Goal: Task Accomplishment & Management: Complete application form

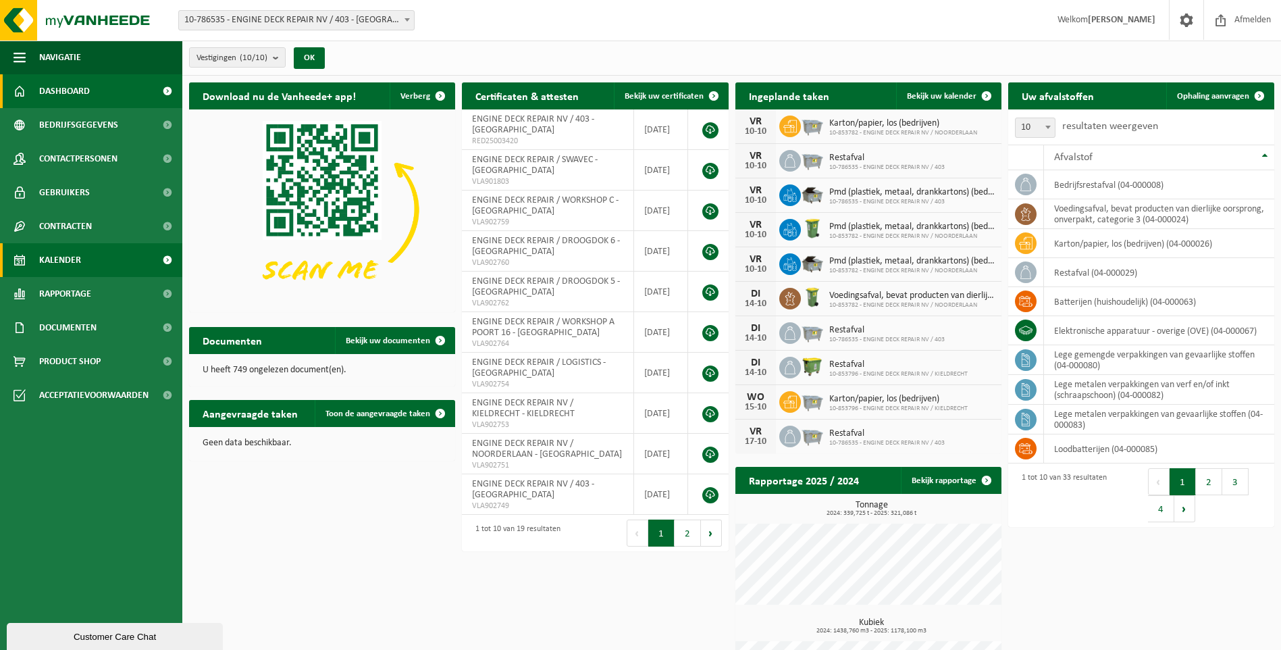
click at [66, 267] on span "Kalender" at bounding box center [60, 260] width 42 height 34
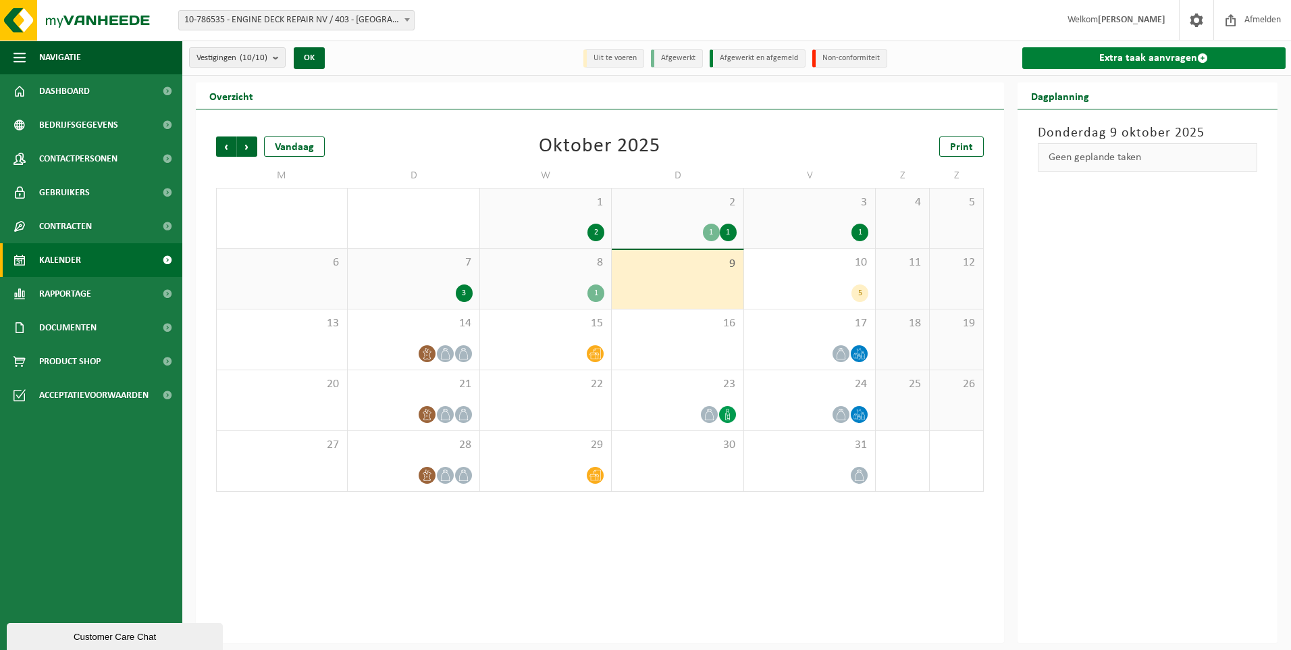
click at [1181, 53] on link "Extra taak aanvragen" at bounding box center [1155, 58] width 264 height 22
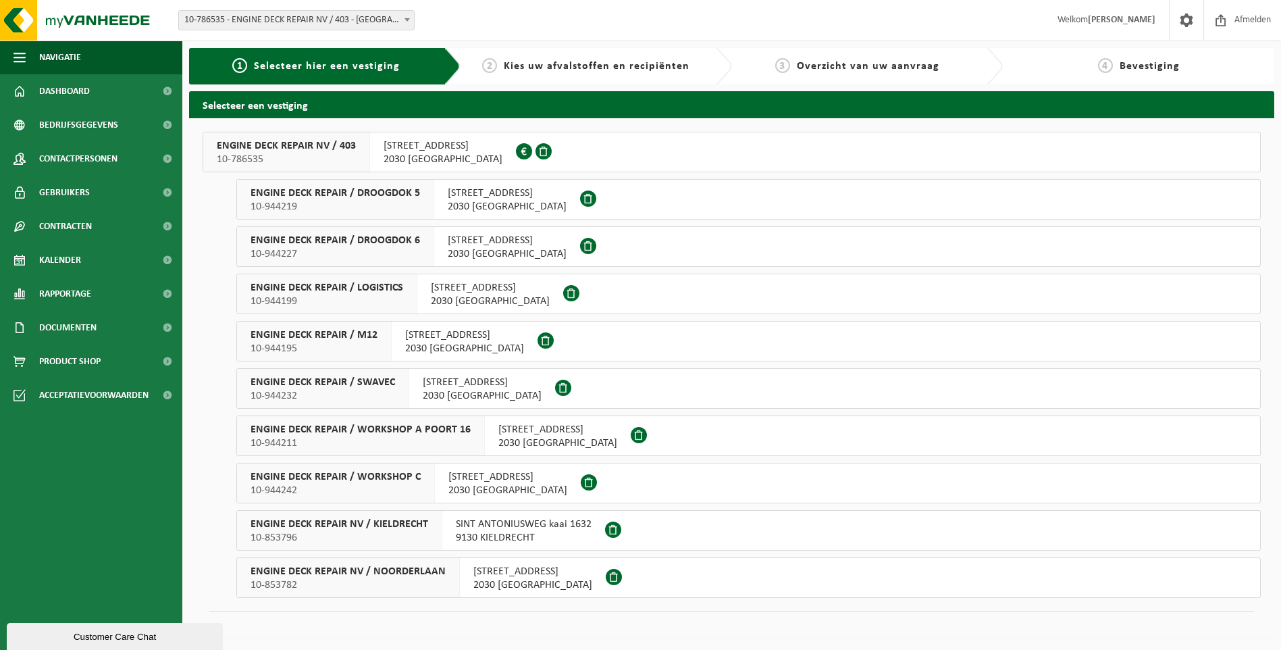
click at [398, 298] on span "10-944199" at bounding box center [327, 301] width 153 height 14
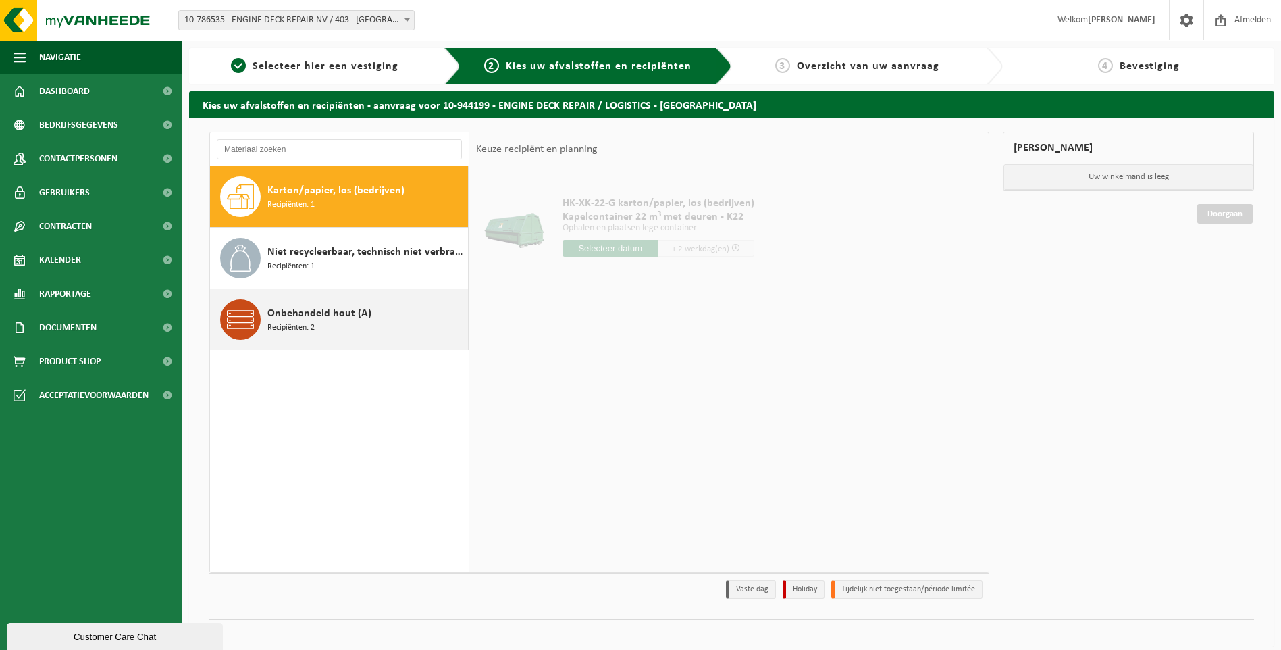
click at [340, 334] on div "Onbehandeld hout (A) Recipiënten: 2" at bounding box center [365, 319] width 197 height 41
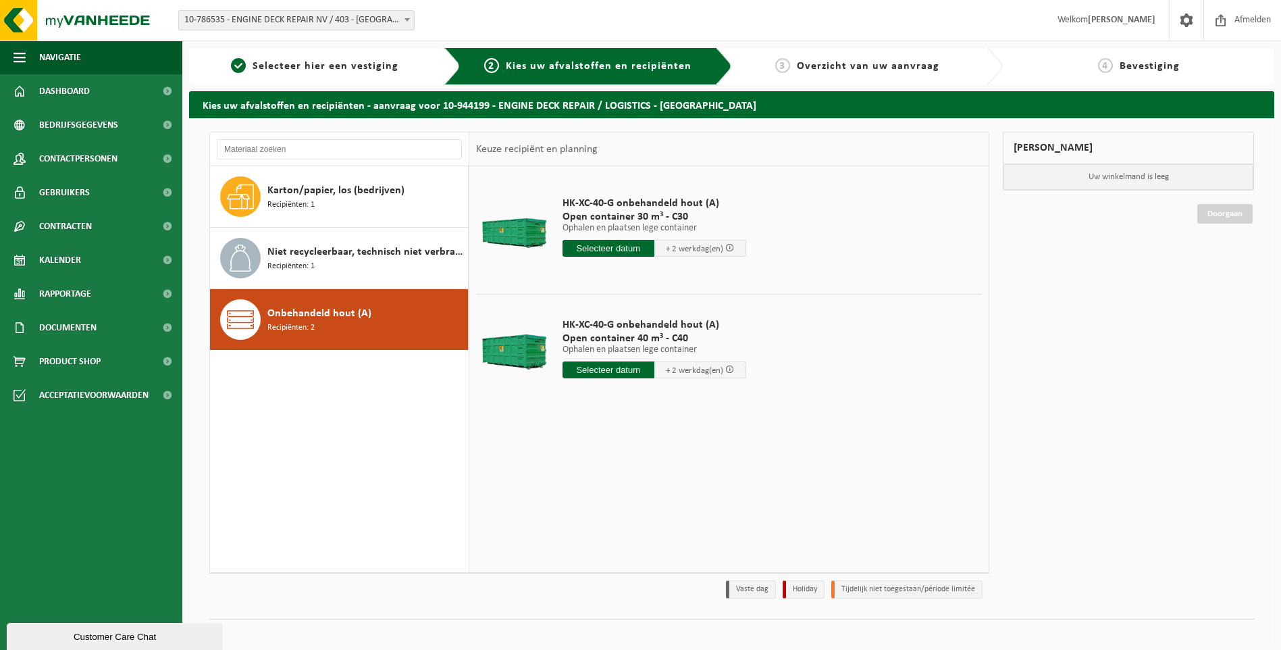
click at [626, 366] on input "text" at bounding box center [609, 369] width 92 height 17
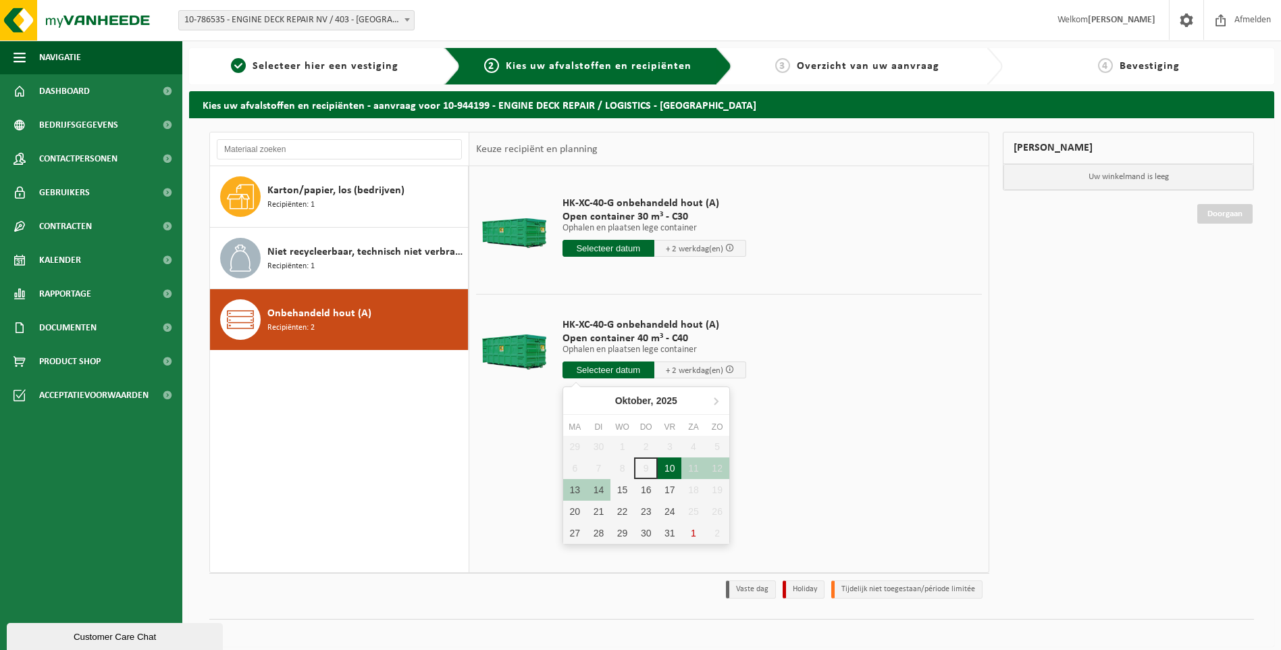
click at [669, 465] on div "10" at bounding box center [670, 468] width 24 height 22
type input "Van 2025-10-10"
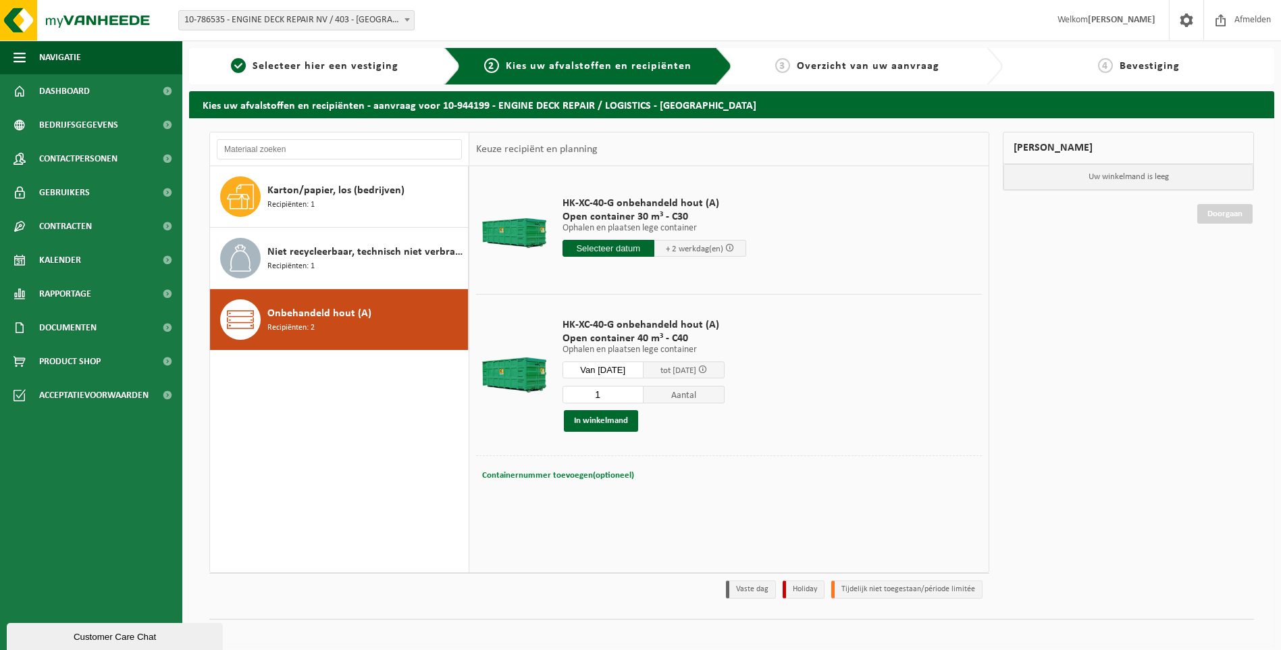
click at [530, 473] on span "Containernummer toevoegen(optioneel)" at bounding box center [558, 475] width 152 height 9
type input "C40.1899"
click at [620, 422] on button "In winkelmand" at bounding box center [601, 421] width 74 height 22
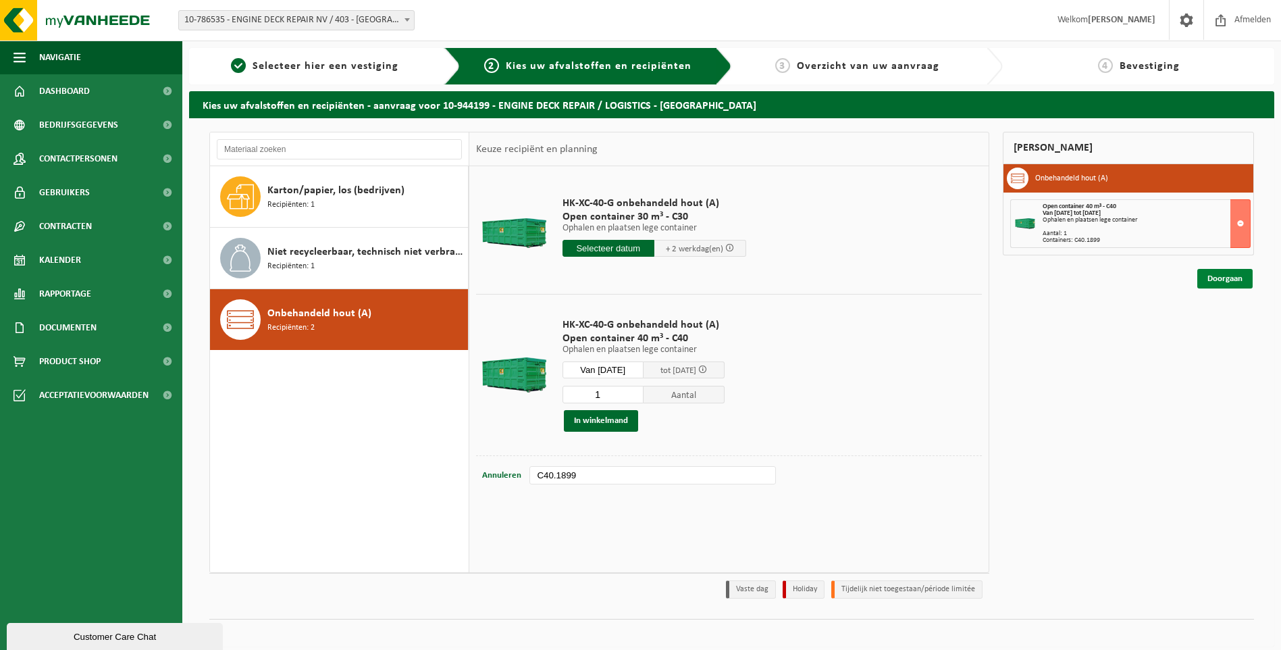
click at [1230, 277] on link "Doorgaan" at bounding box center [1225, 279] width 55 height 20
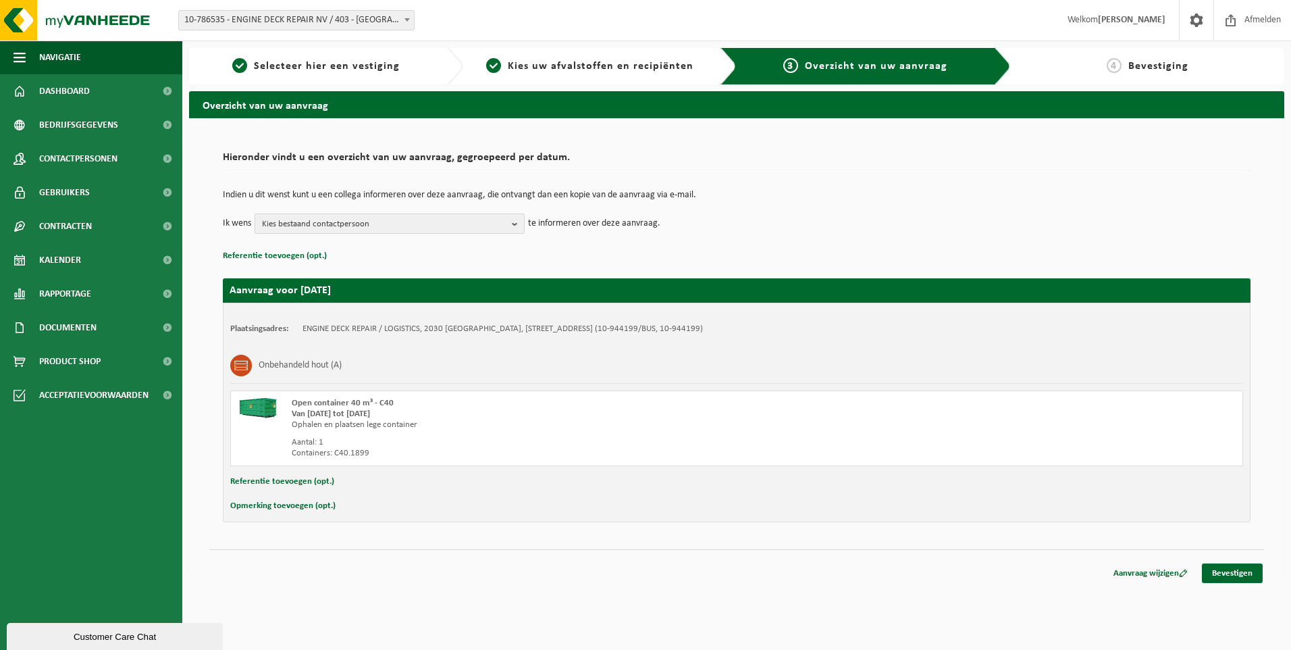
click at [382, 220] on span "Kies bestaand contactpersoon" at bounding box center [384, 224] width 244 height 20
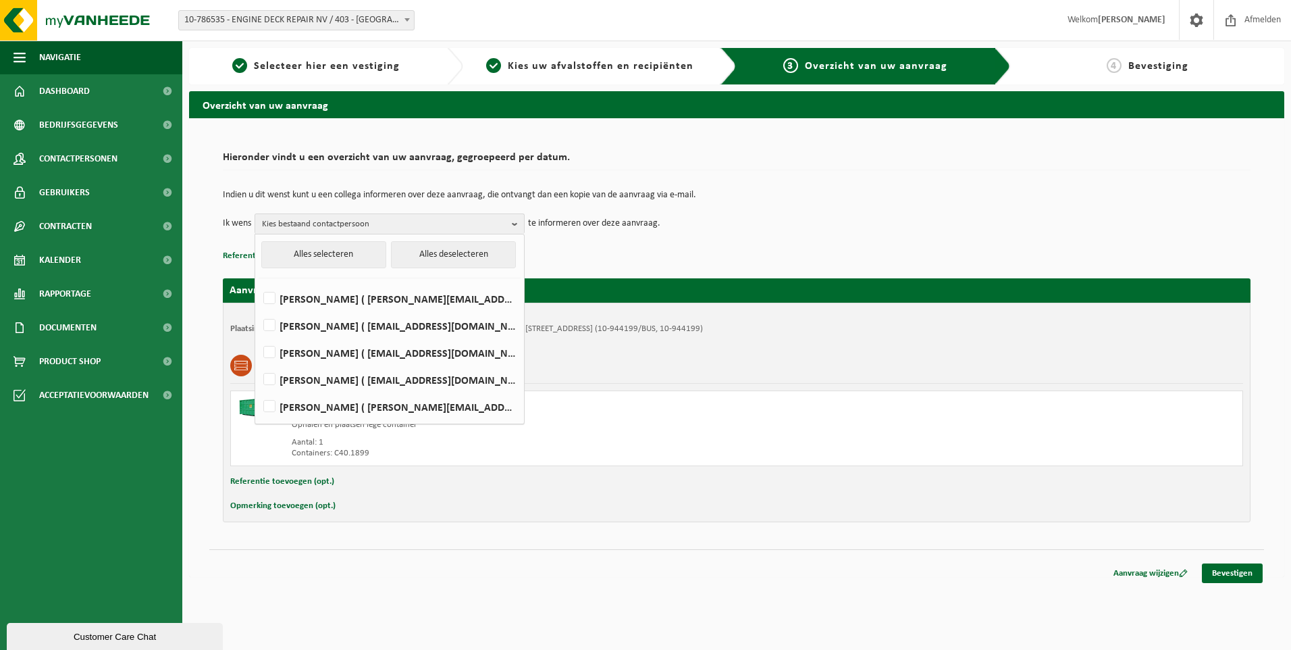
click at [454, 146] on div "Hieronder vindt u een overzicht van uw aanvraag, gegroepeerd per datum. Indien …" at bounding box center [737, 205] width 1028 height 120
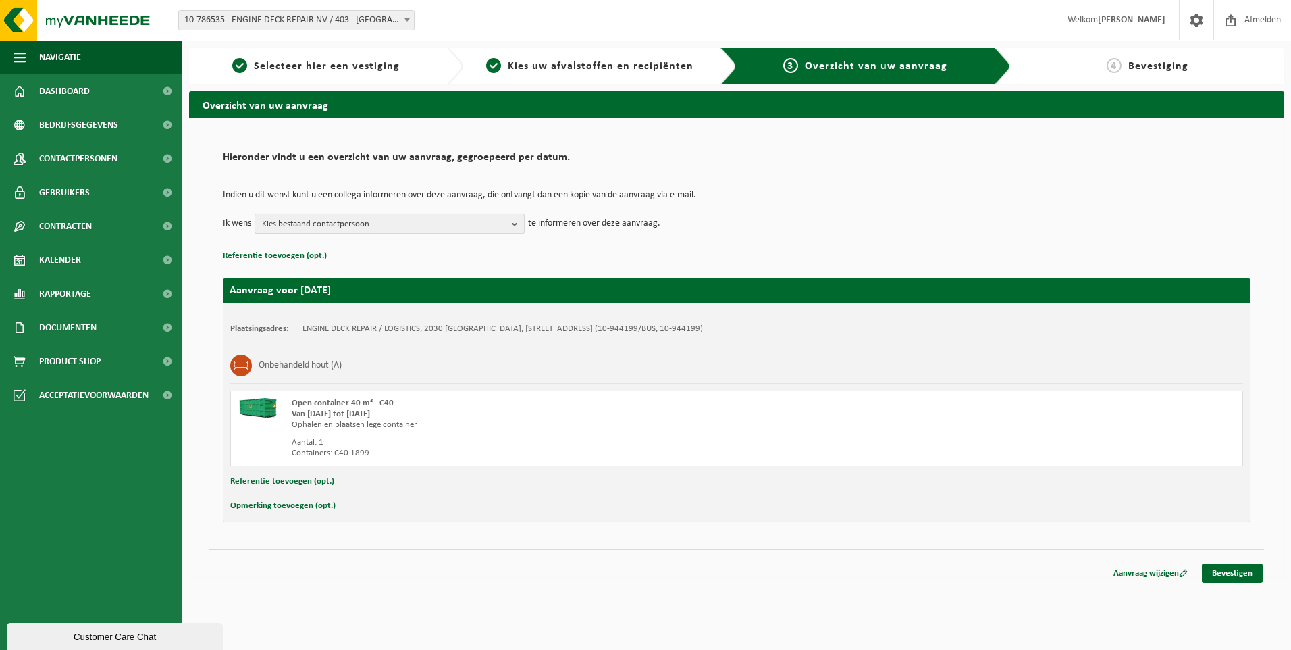
click at [372, 216] on span "Kies bestaand contactpersoon" at bounding box center [384, 224] width 244 height 20
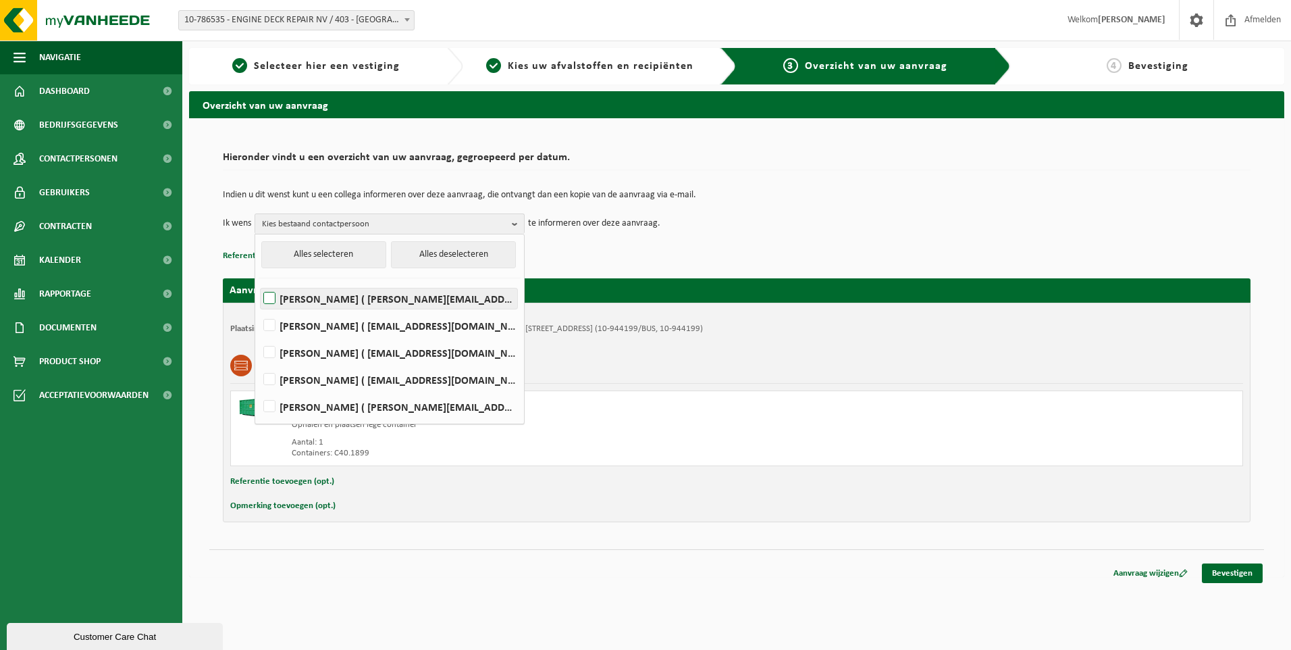
click at [325, 292] on label "[PERSON_NAME] ( [PERSON_NAME][EMAIL_ADDRESS][PERSON_NAME][DOMAIN_NAME] )" at bounding box center [389, 298] width 257 height 20
click at [259, 282] on input "[PERSON_NAME] ( [PERSON_NAME][EMAIL_ADDRESS][PERSON_NAME][DOMAIN_NAME] )" at bounding box center [258, 281] width 1 height 1
checkbox input "true"
click at [329, 313] on li "[PERSON_NAME] ( [EMAIL_ADDRESS][DOMAIN_NAME] )" at bounding box center [390, 322] width 262 height 27
click at [328, 327] on label "[PERSON_NAME] ( [EMAIL_ADDRESS][DOMAIN_NAME] )" at bounding box center [389, 325] width 257 height 20
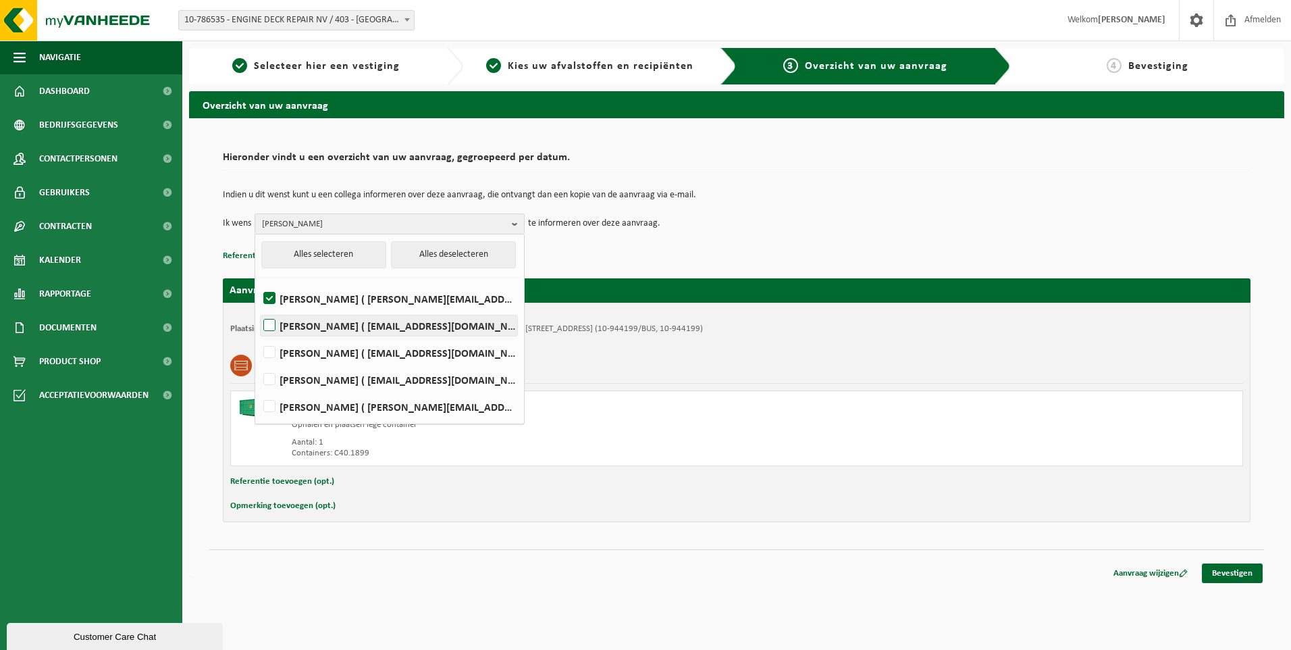
click at [259, 309] on input "[PERSON_NAME] ( [EMAIL_ADDRESS][DOMAIN_NAME] )" at bounding box center [258, 308] width 1 height 1
checkbox input "true"
click at [322, 350] on label "[PERSON_NAME] ( [EMAIL_ADDRESS][DOMAIN_NAME] )" at bounding box center [389, 352] width 257 height 20
click at [259, 336] on input "[PERSON_NAME] ( [EMAIL_ADDRESS][DOMAIN_NAME] )" at bounding box center [258, 335] width 1 height 1
checkbox input "true"
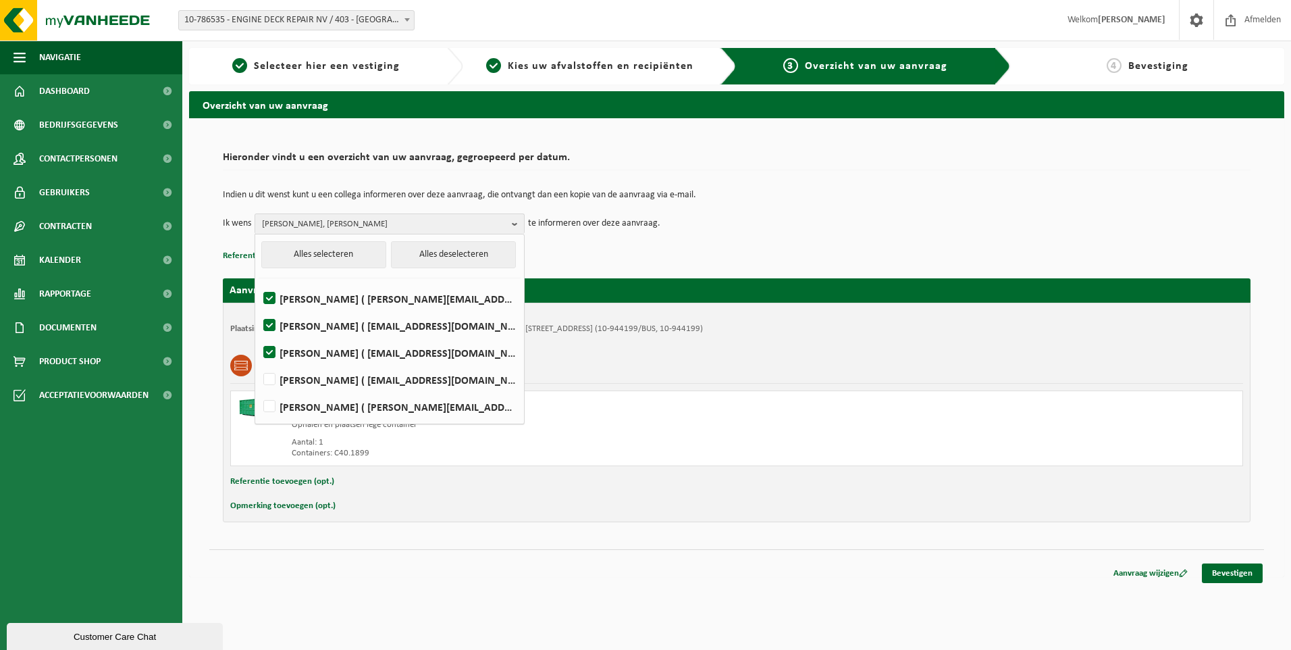
click at [789, 238] on div "Indien u dit wenst kunt u een collega informeren over deze aanvraag, die ontvan…" at bounding box center [737, 212] width 1028 height 70
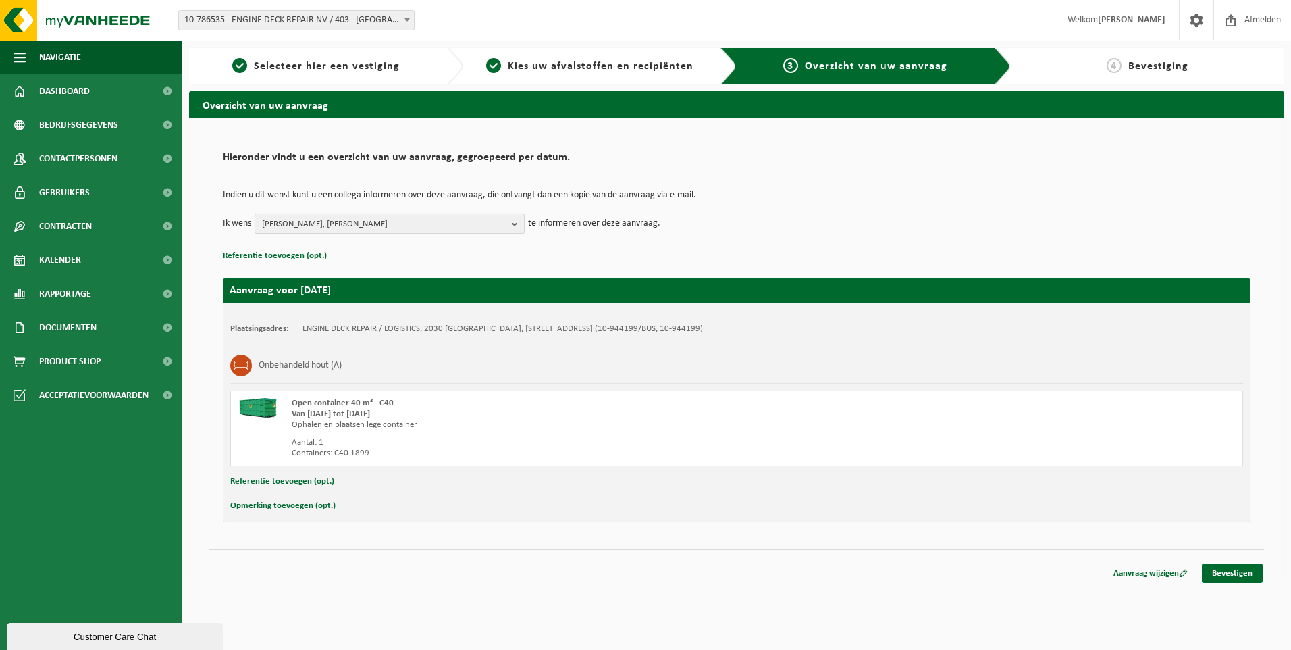
click at [371, 224] on span "[PERSON_NAME], [PERSON_NAME]" at bounding box center [384, 224] width 244 height 20
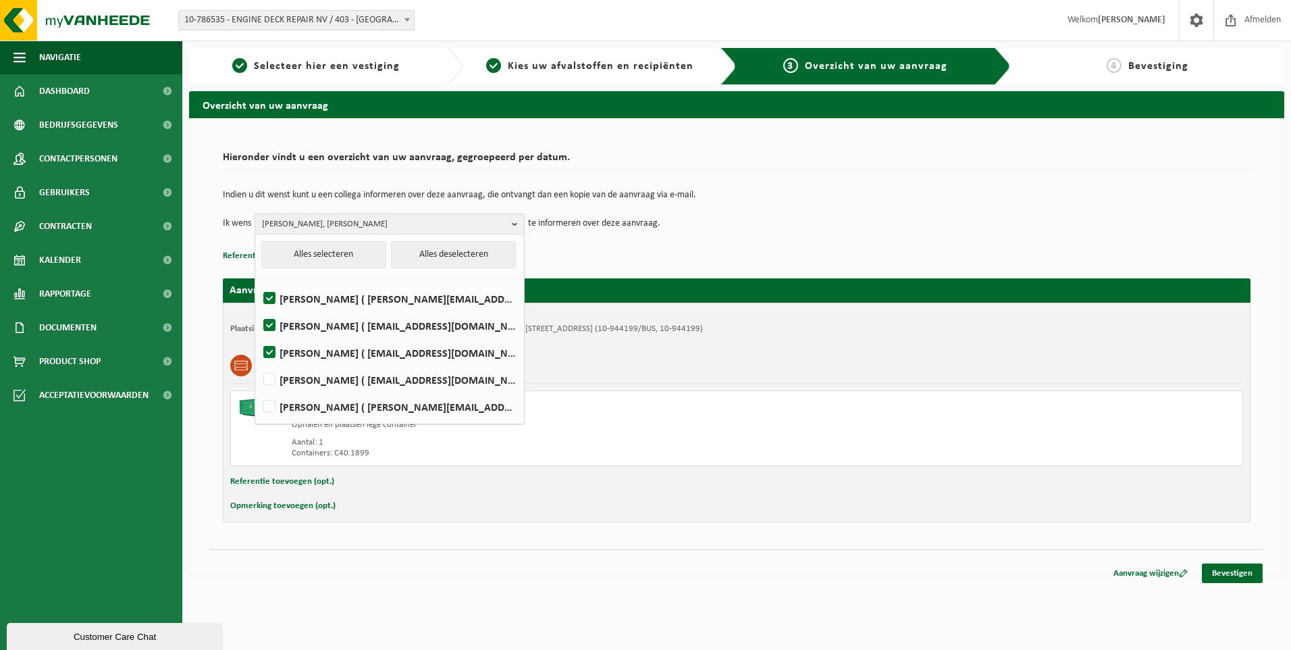
click at [887, 201] on td "Indien u dit wenst kunt u een collega informeren over deze aanvraag, die ontvan…" at bounding box center [737, 201] width 1028 height 23
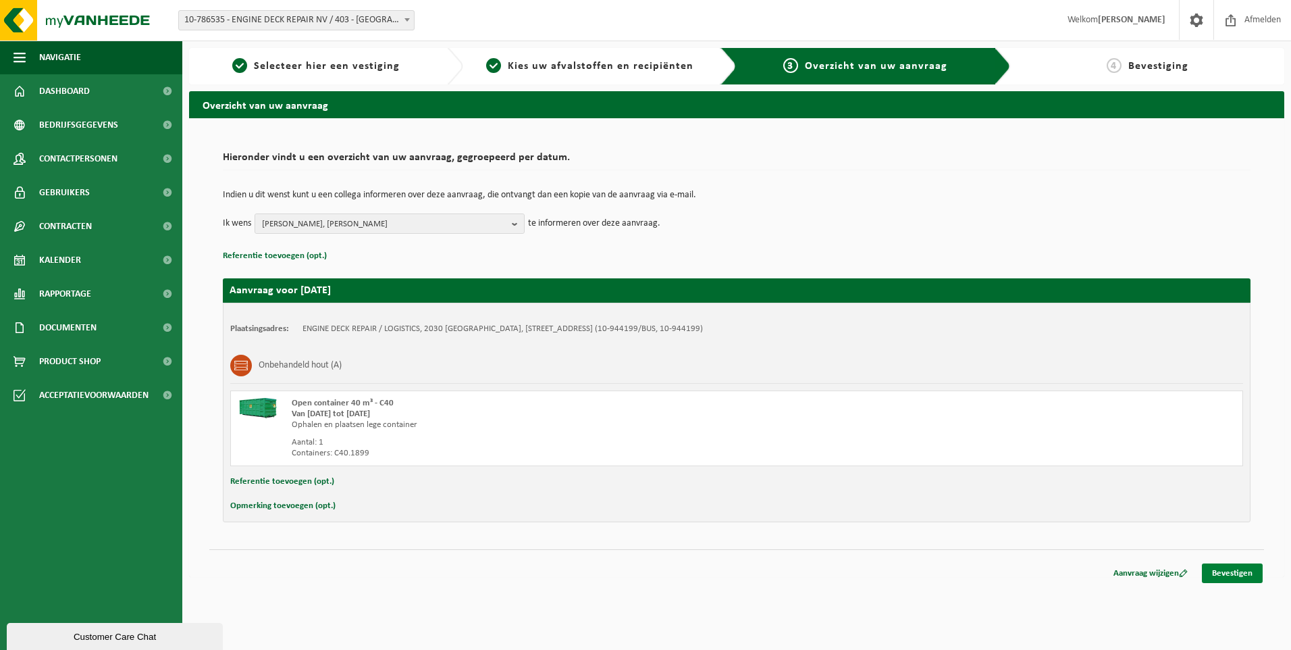
click at [1218, 576] on link "Bevestigen" at bounding box center [1232, 573] width 61 height 20
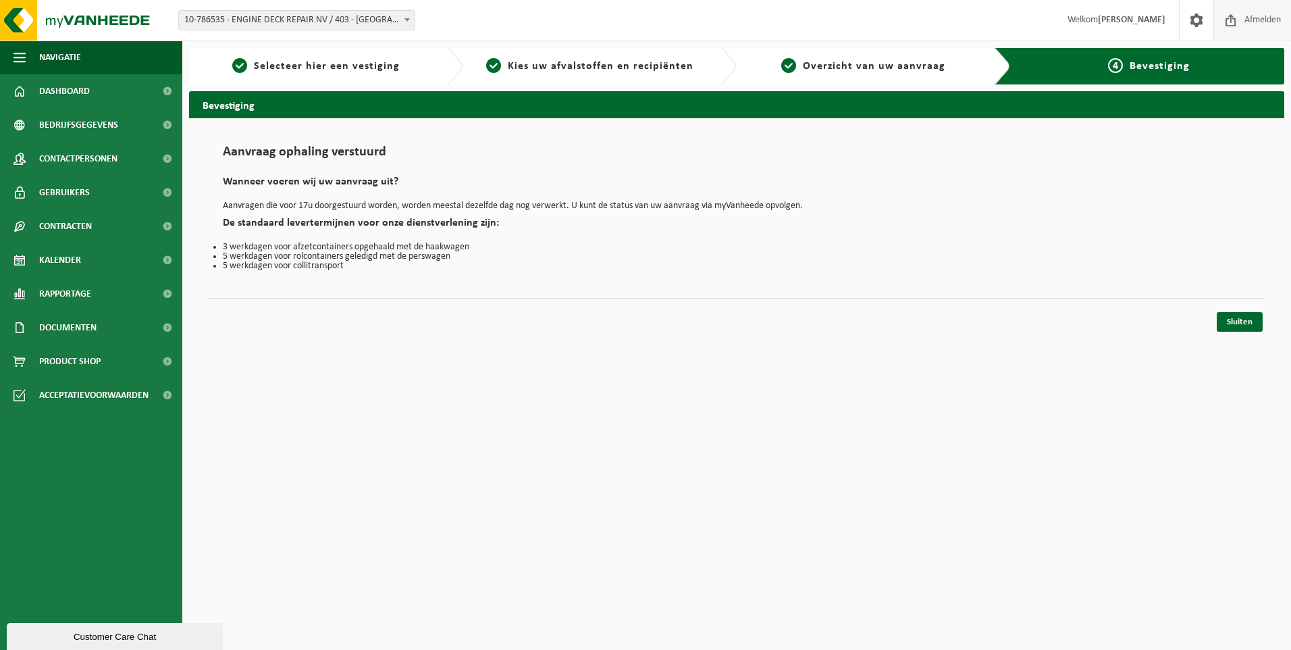
click at [1258, 22] on span "Afmelden" at bounding box center [1262, 20] width 43 height 40
